Goal: Task Accomplishment & Management: Use online tool/utility

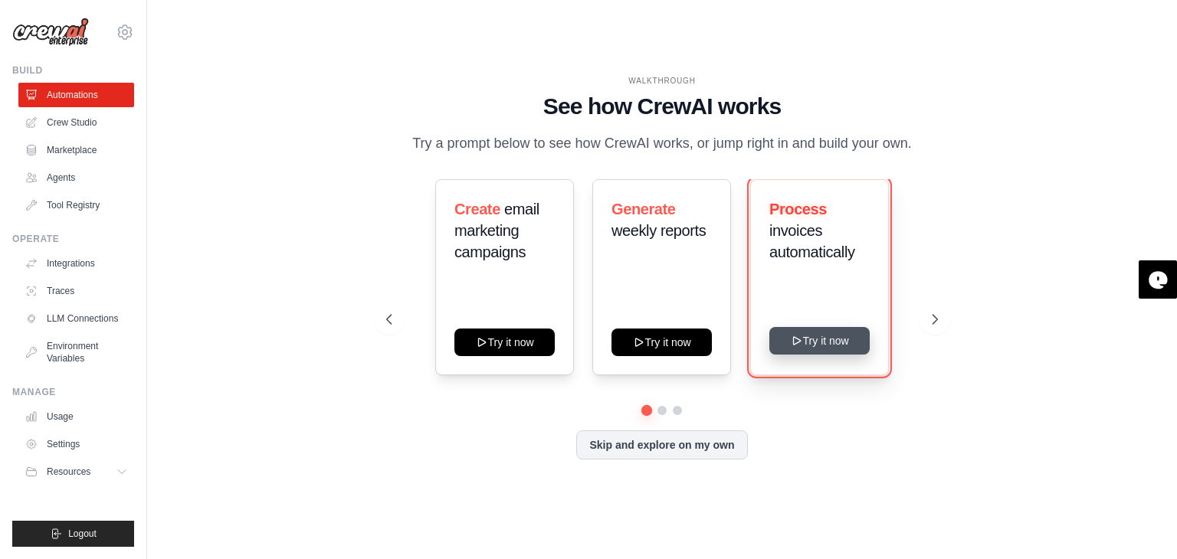
click at [827, 352] on button "Try it now" at bounding box center [819, 341] width 100 height 28
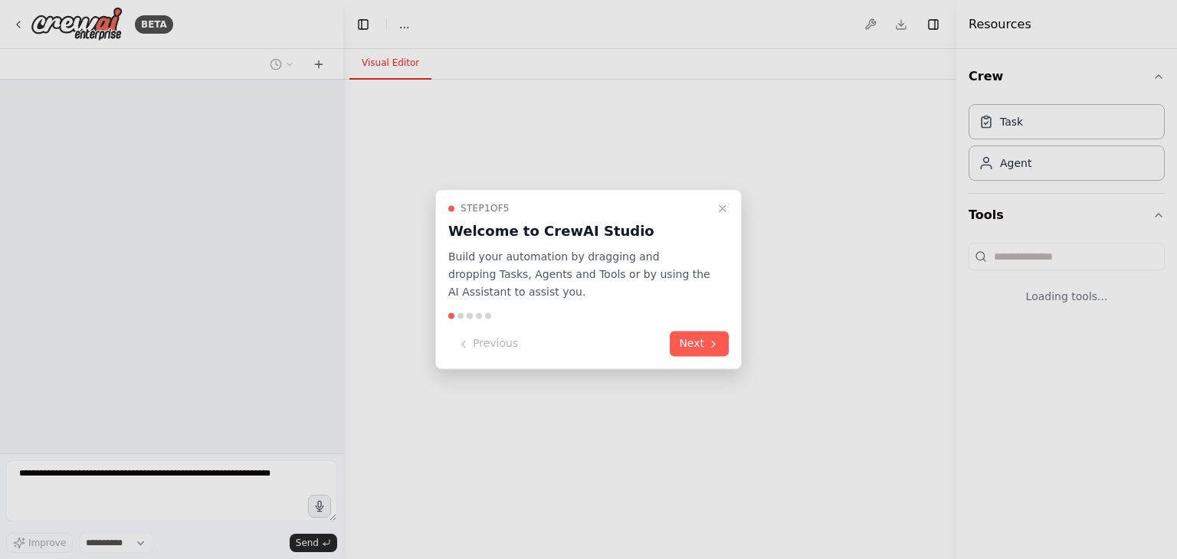
select select "****"
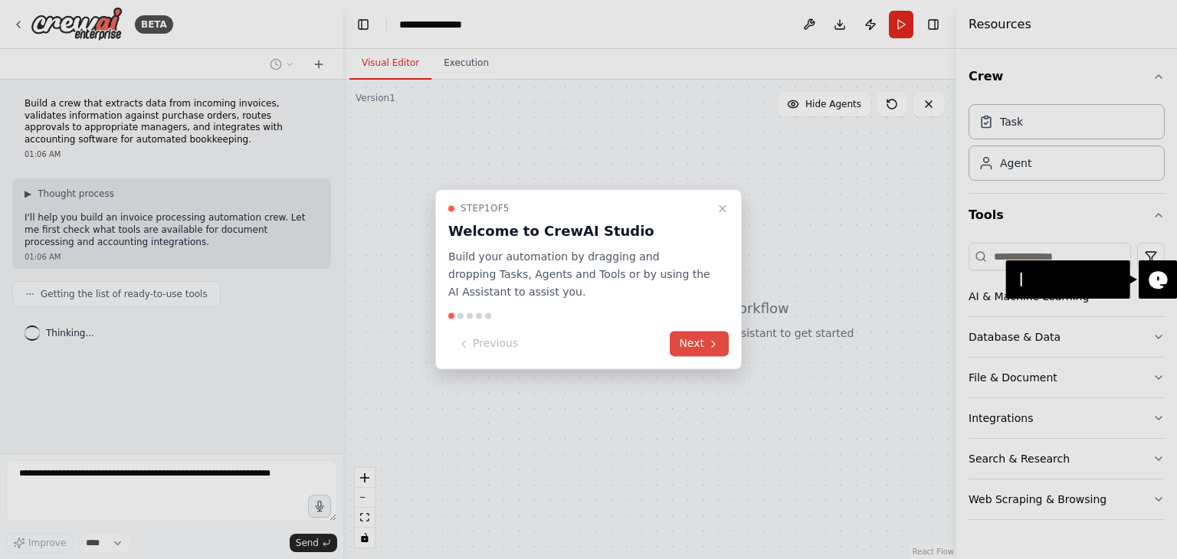
click at [699, 344] on button "Next" at bounding box center [698, 344] width 59 height 25
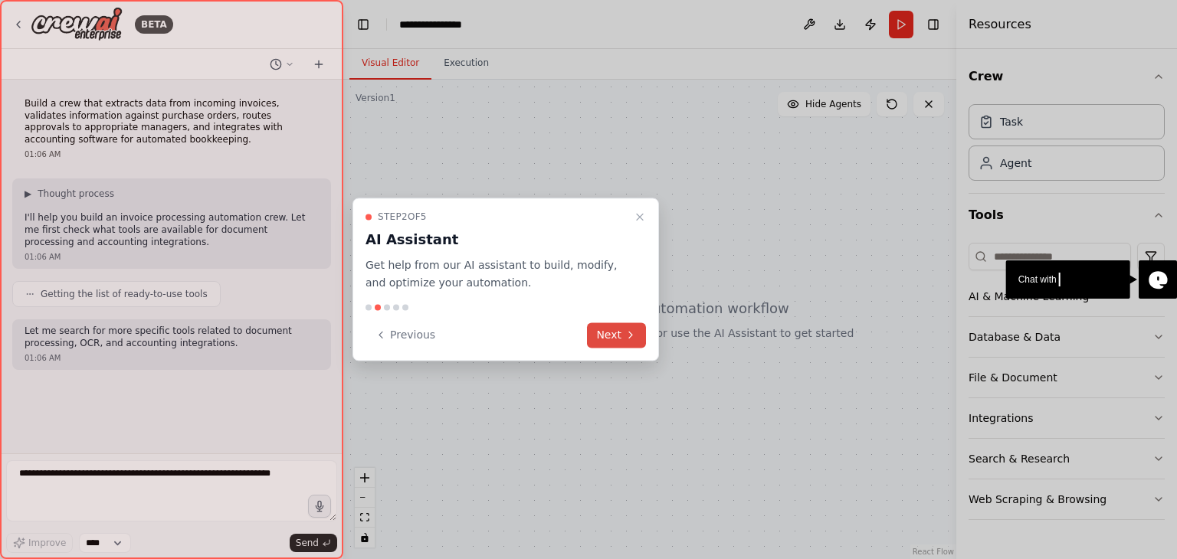
scroll to position [5, 0]
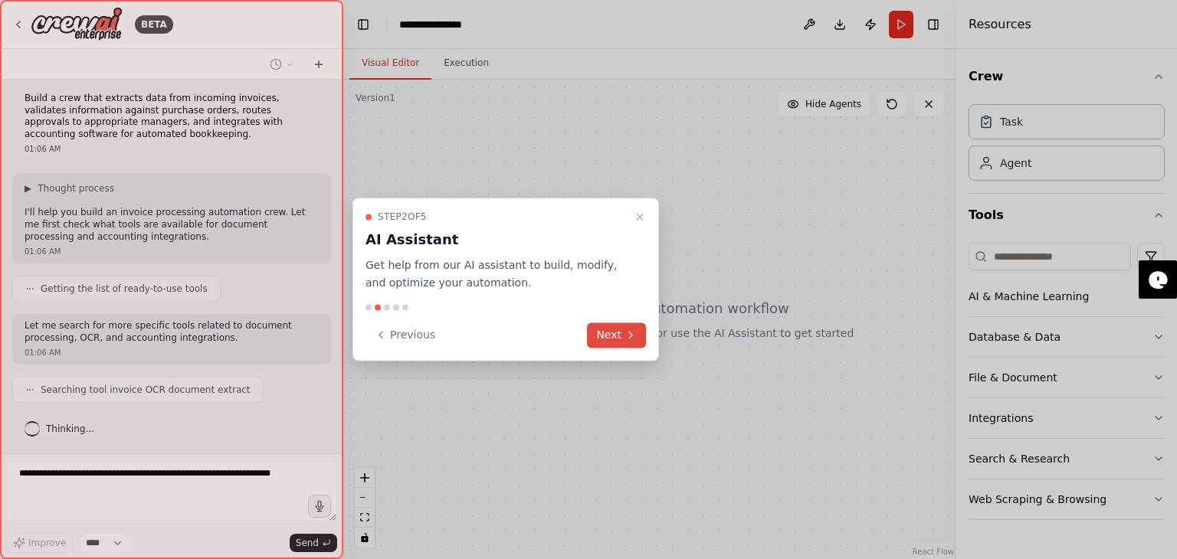
click at [619, 344] on button "Next" at bounding box center [616, 334] width 59 height 25
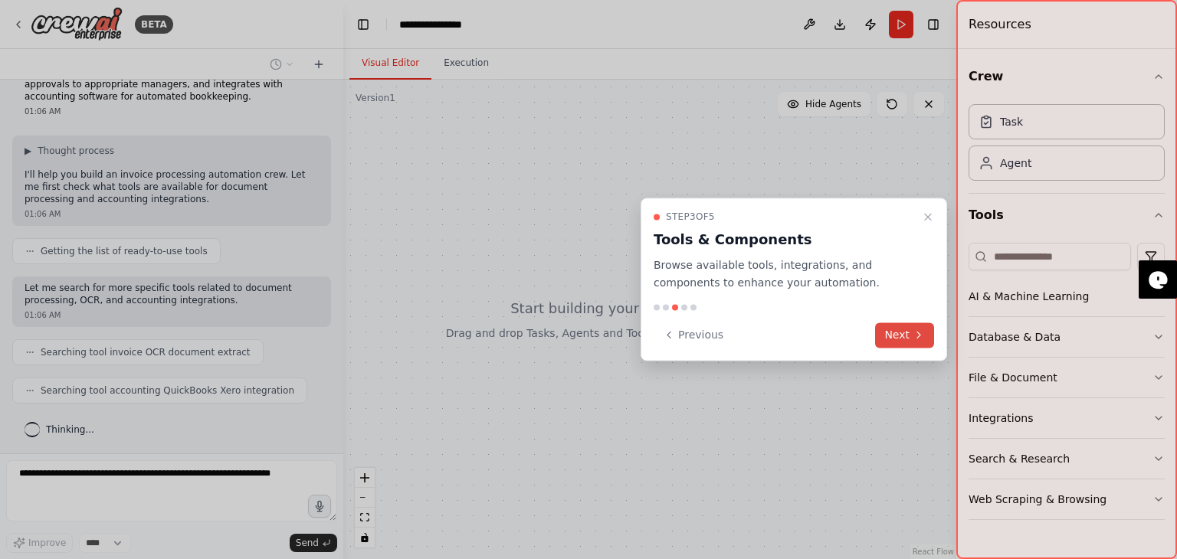
scroll to position [81, 0]
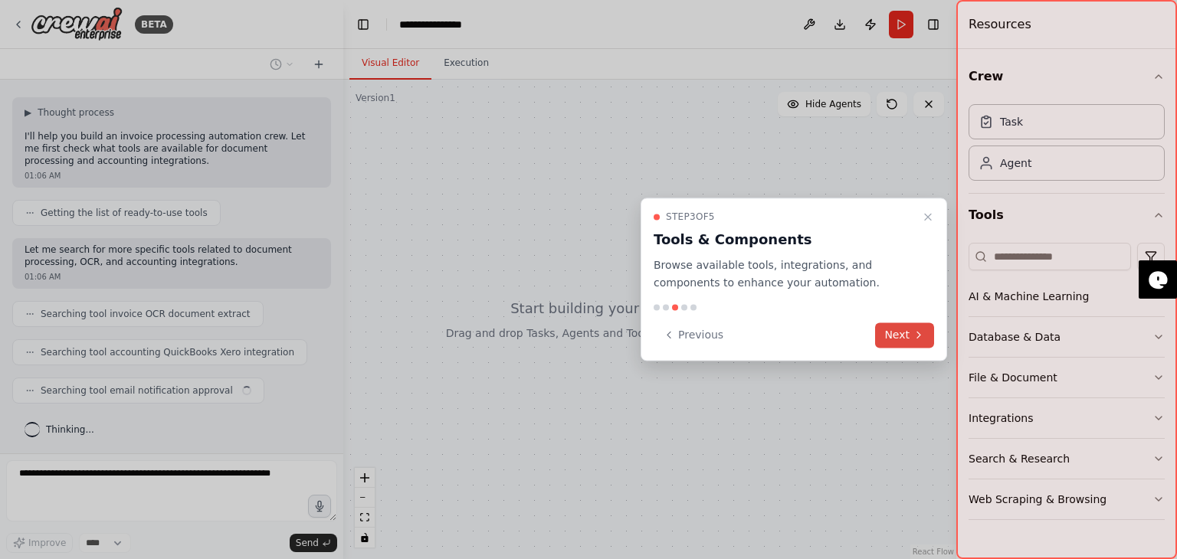
click at [898, 330] on button "Next" at bounding box center [904, 334] width 59 height 25
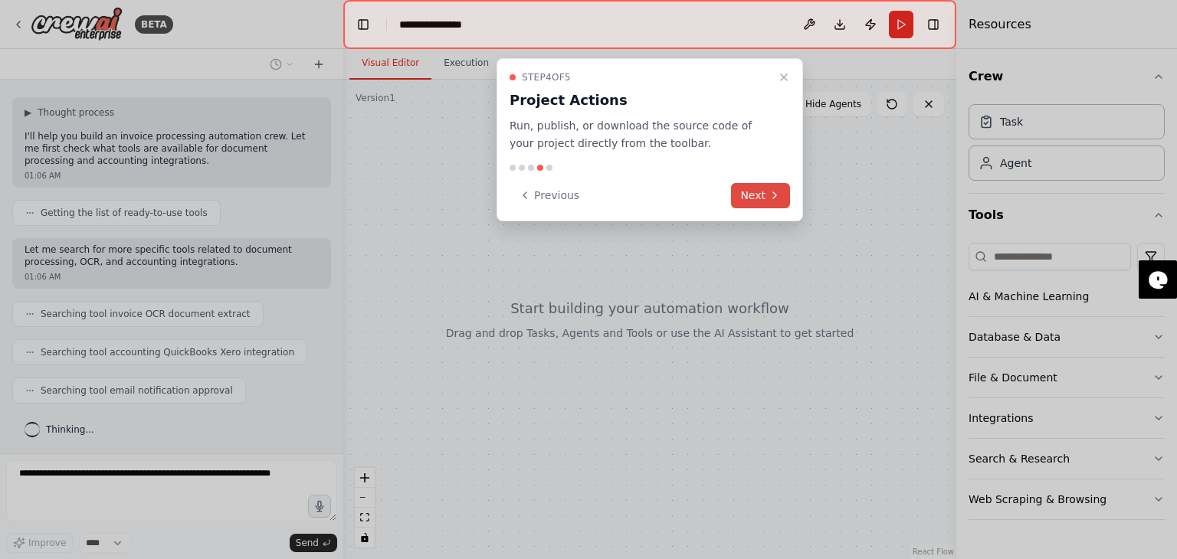
scroll to position [119, 0]
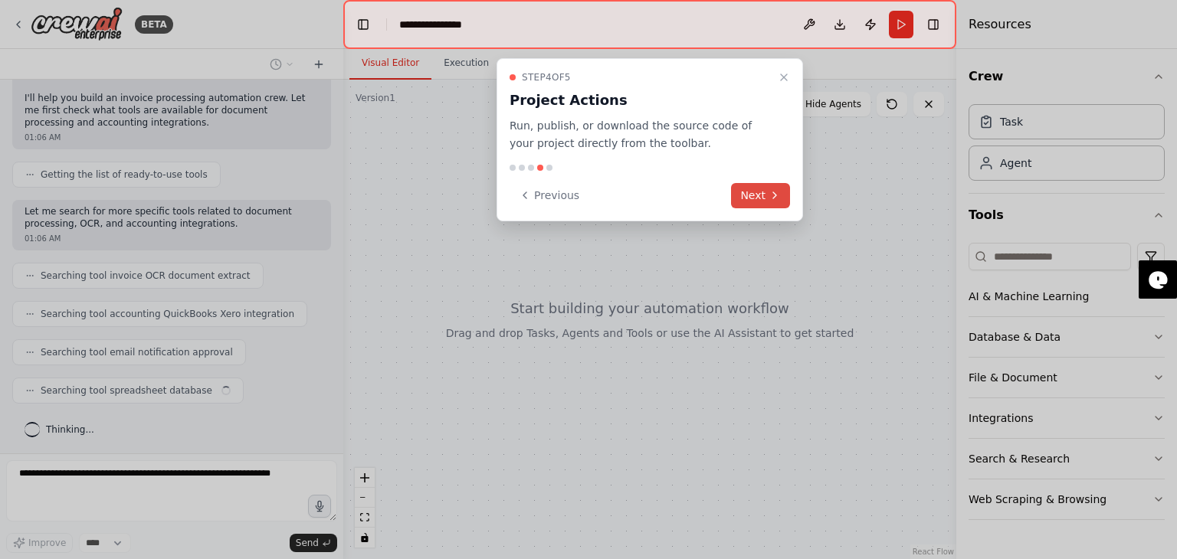
click at [772, 200] on icon at bounding box center [774, 195] width 12 height 12
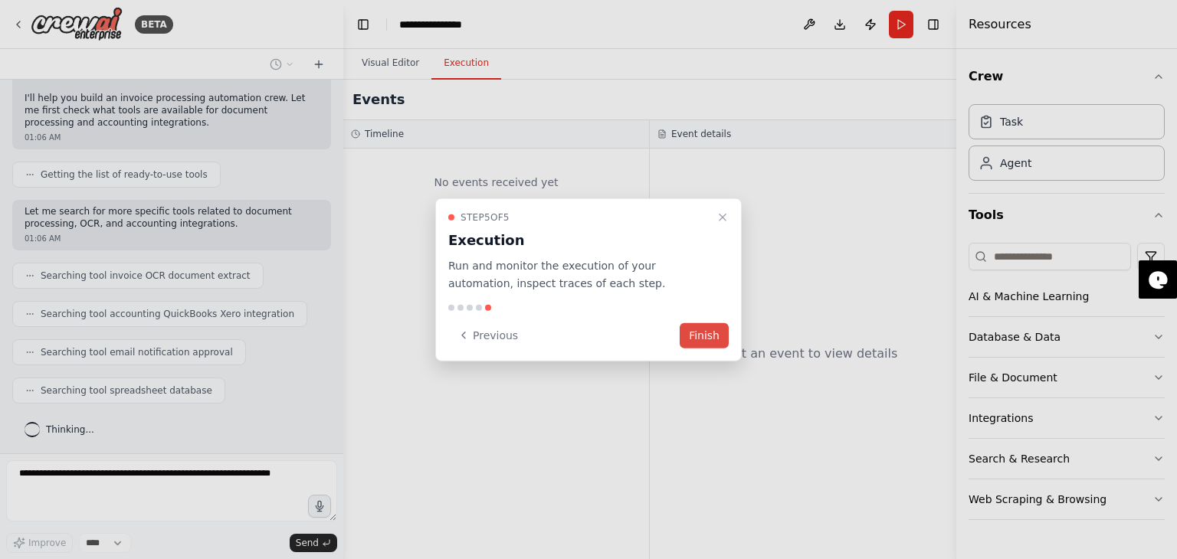
click at [709, 331] on button "Finish" at bounding box center [703, 334] width 49 height 25
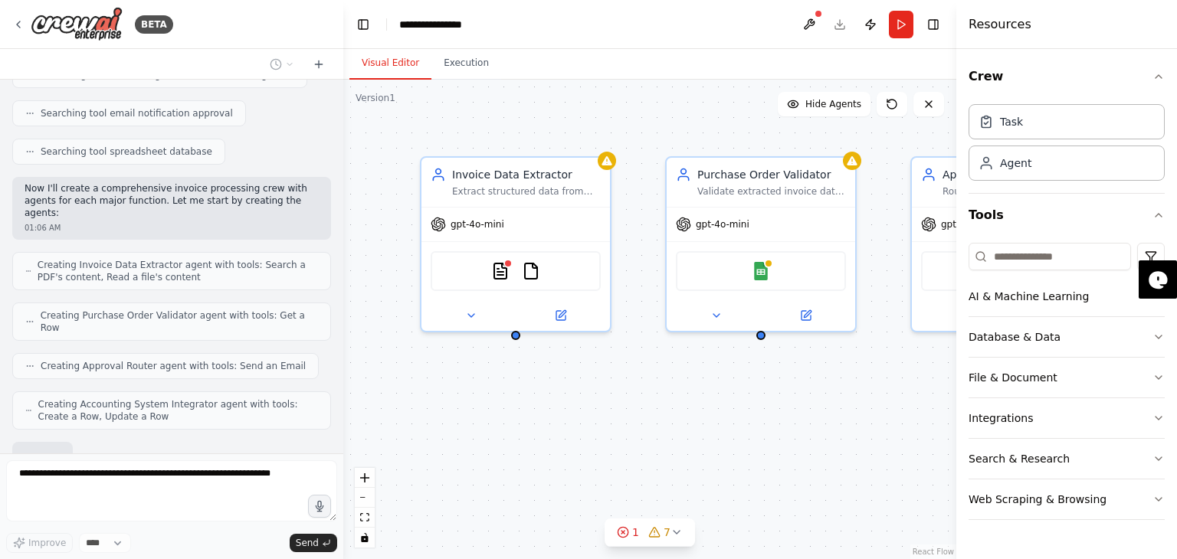
scroll to position [447, 0]
